Goal: Task Accomplishment & Management: Use online tool/utility

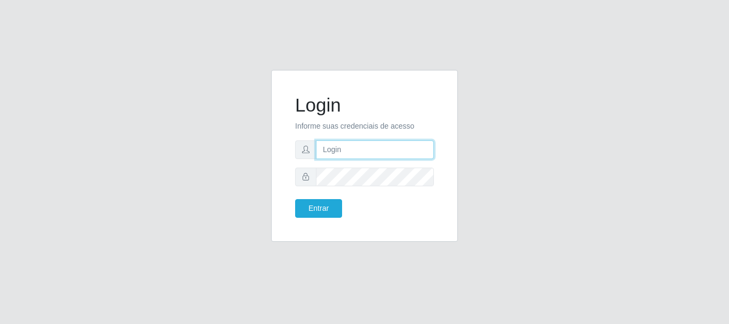
click at [415, 149] on input "text" at bounding box center [375, 149] width 118 height 19
type input "[EMAIL_ADDRESS][DOMAIN_NAME]"
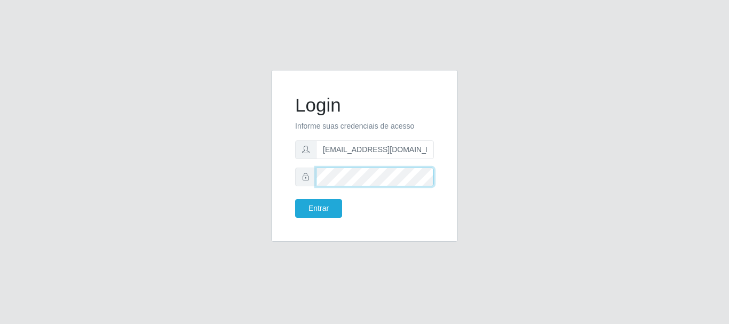
click at [295, 199] on button "Entrar" at bounding box center [318, 208] width 47 height 19
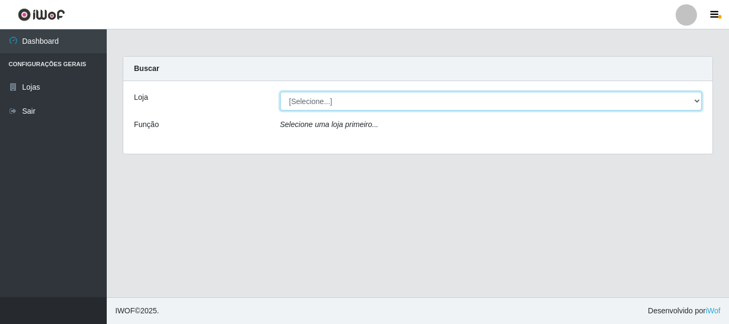
click at [401, 100] on select "[Selecione...] Queiroz Atacadão - [GEOGRAPHIC_DATA]" at bounding box center [491, 101] width 422 height 19
select select "464"
click at [280, 92] on select "[Selecione...] Queiroz Atacadão - [GEOGRAPHIC_DATA]" at bounding box center [491, 101] width 422 height 19
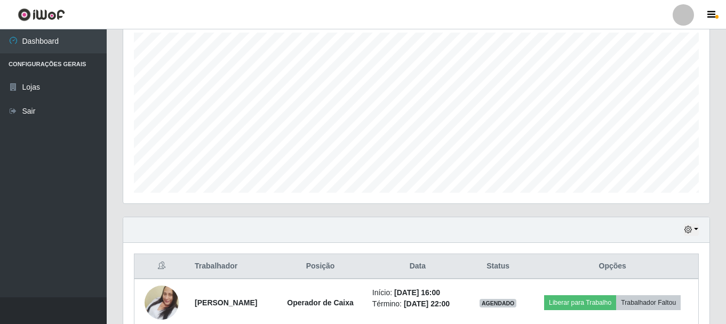
scroll to position [242, 0]
